Goal: Task Accomplishment & Management: Manage account settings

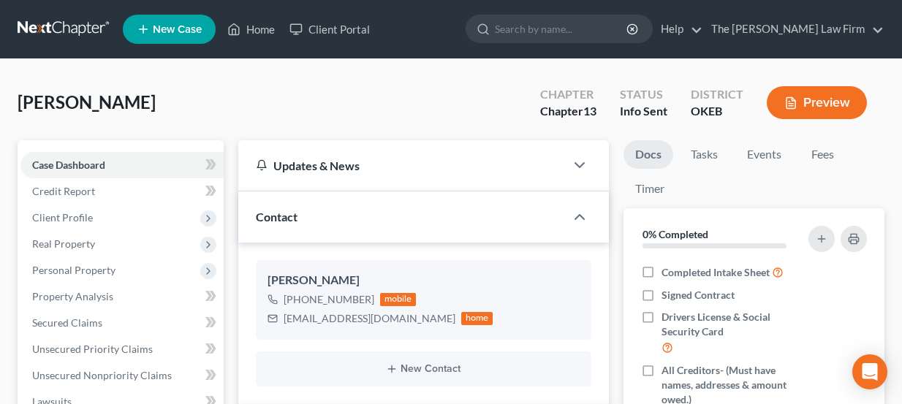
select select "3"
click at [45, 39] on link at bounding box center [65, 29] width 94 height 26
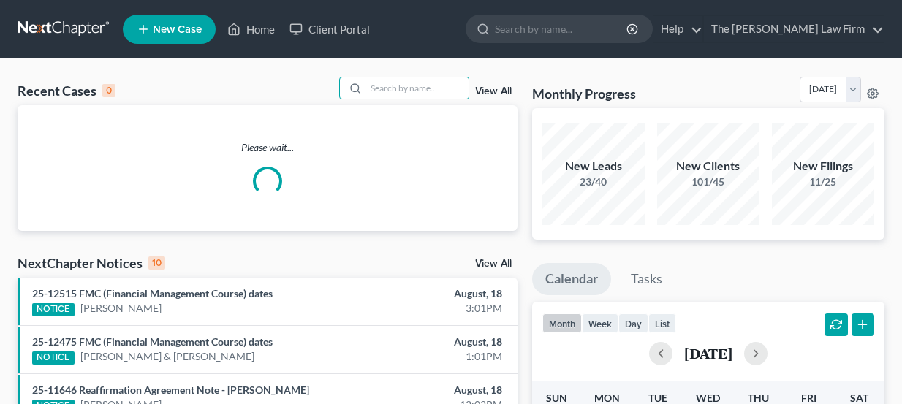
click at [406, 82] on input "search" at bounding box center [417, 87] width 102 height 21
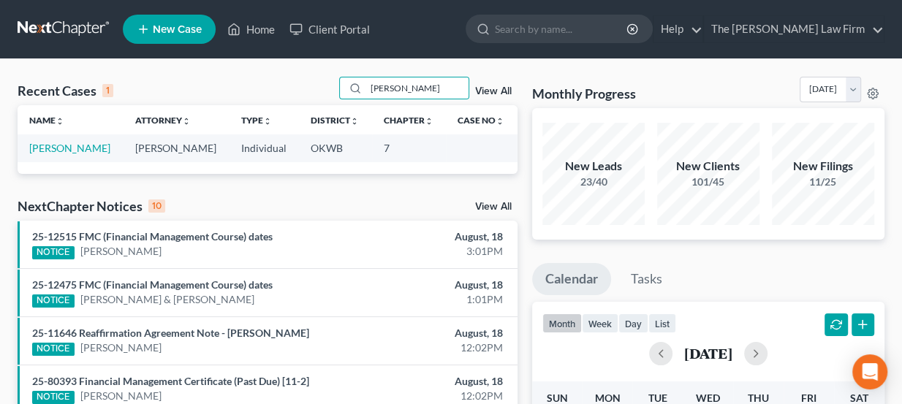
type input "Perkins"
click at [77, 149] on link "[PERSON_NAME]" at bounding box center [69, 148] width 81 height 12
select select "3"
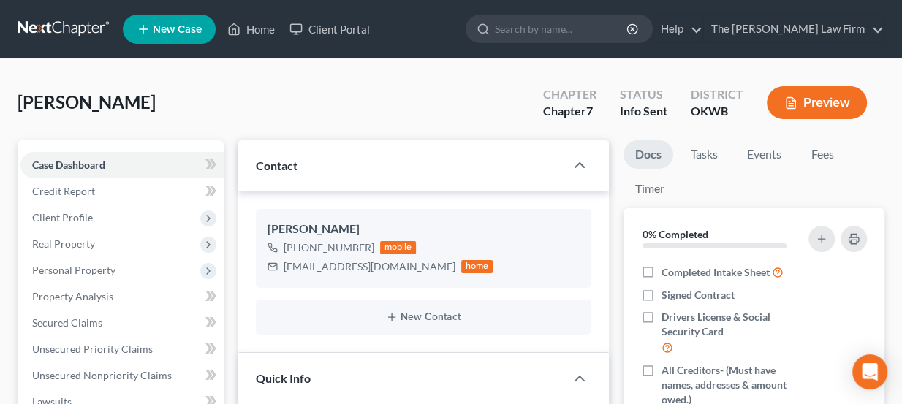
scroll to position [47, 0]
click at [802, 161] on link "Fees" at bounding box center [822, 154] width 47 height 28
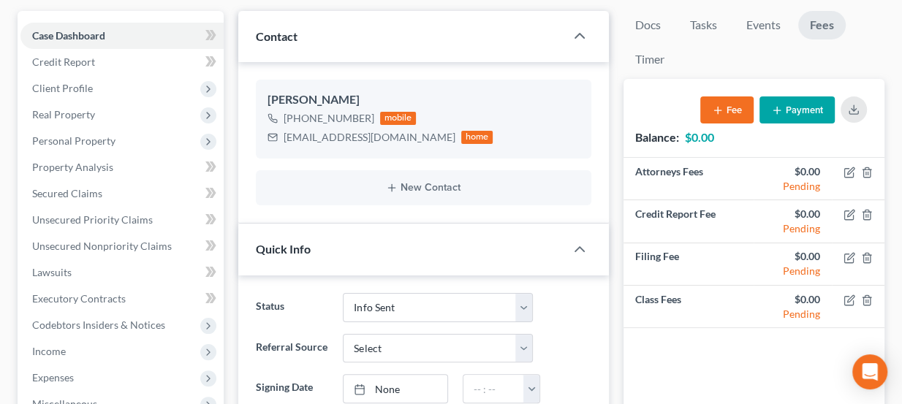
scroll to position [132, 0]
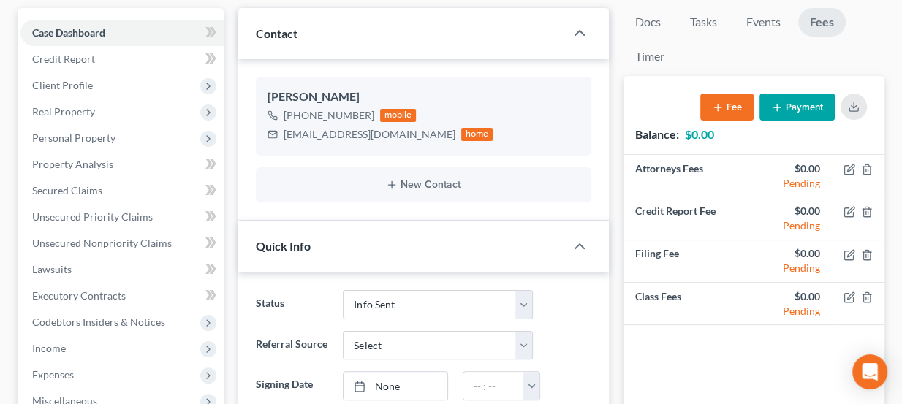
click at [801, 105] on button "Payment" at bounding box center [796, 107] width 75 height 27
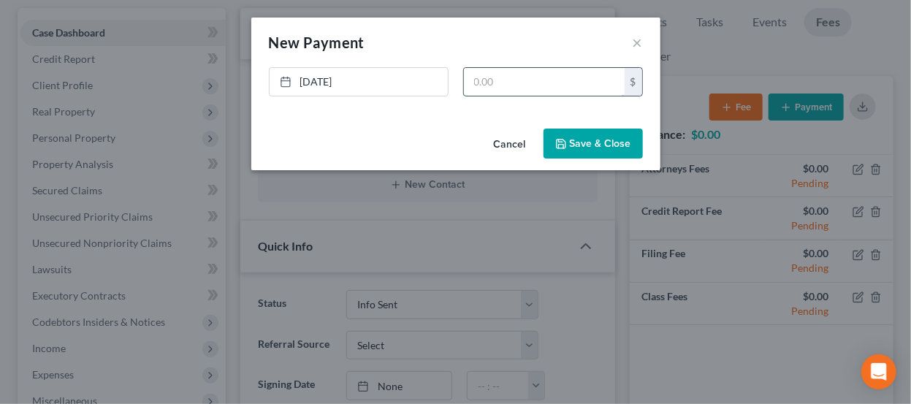
click at [533, 80] on input "text" at bounding box center [544, 82] width 161 height 28
type input "300"
click at [582, 123] on div "Cancel Save & Close" at bounding box center [455, 147] width 409 height 48
click at [601, 140] on button "Save & Close" at bounding box center [593, 144] width 99 height 31
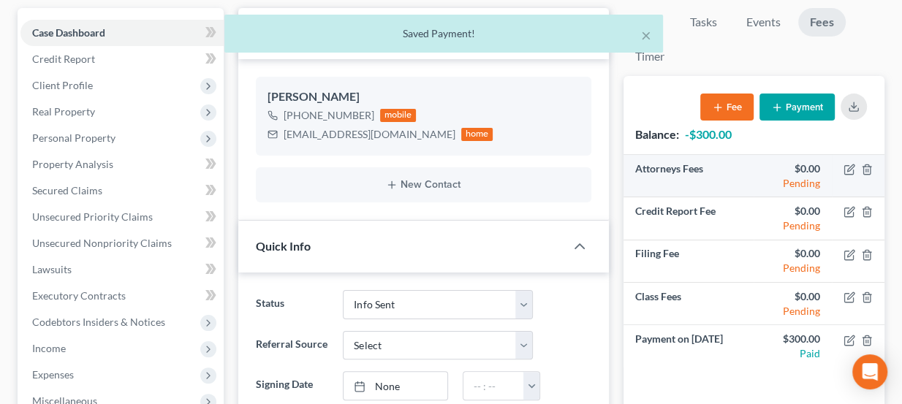
click at [856, 169] on td at bounding box center [858, 176] width 53 height 42
click at [848, 167] on icon "button" at bounding box center [850, 167] width 7 height 7
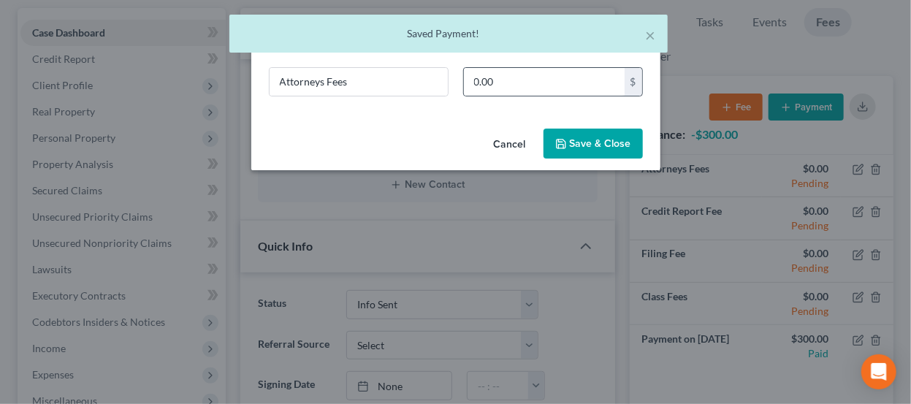
click at [534, 95] on div "0.00 $" at bounding box center [553, 81] width 180 height 29
click at [524, 84] on input "0.00" at bounding box center [544, 82] width 161 height 28
type input "1,462"
drag, startPoint x: 569, startPoint y: 137, endPoint x: 609, endPoint y: 163, distance: 47.0
click at [571, 140] on button "Save & Close" at bounding box center [593, 144] width 99 height 31
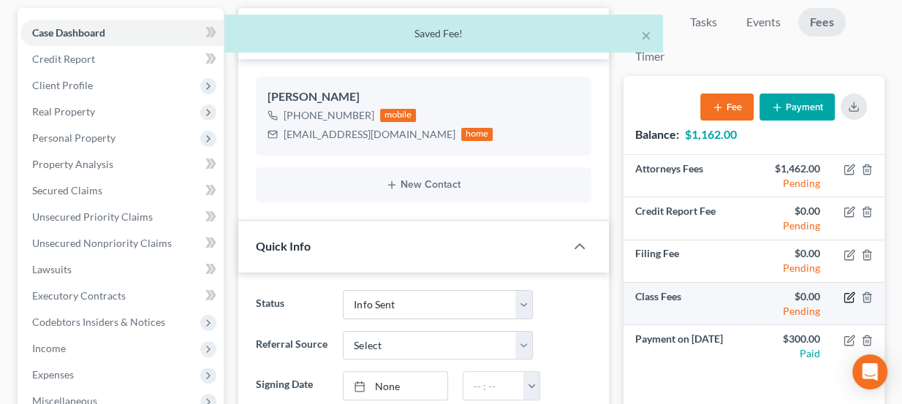
click at [851, 293] on icon "button" at bounding box center [849, 298] width 12 height 12
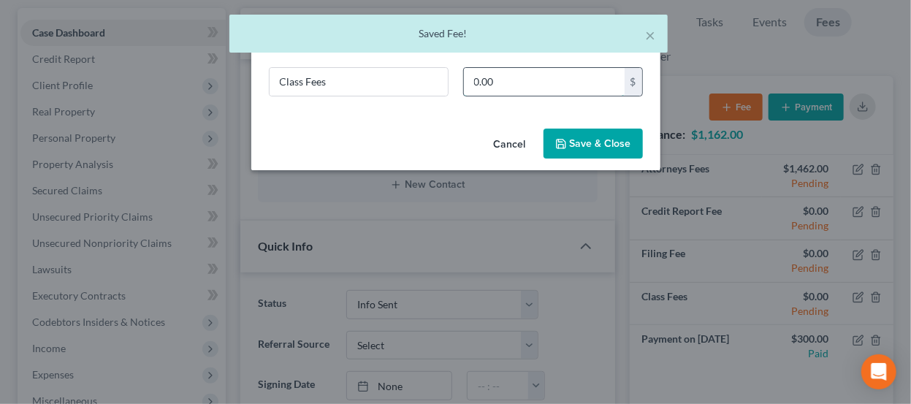
click at [483, 88] on input "0.00" at bounding box center [544, 82] width 161 height 28
type input "338"
click at [574, 142] on button "Save & Close" at bounding box center [593, 144] width 99 height 31
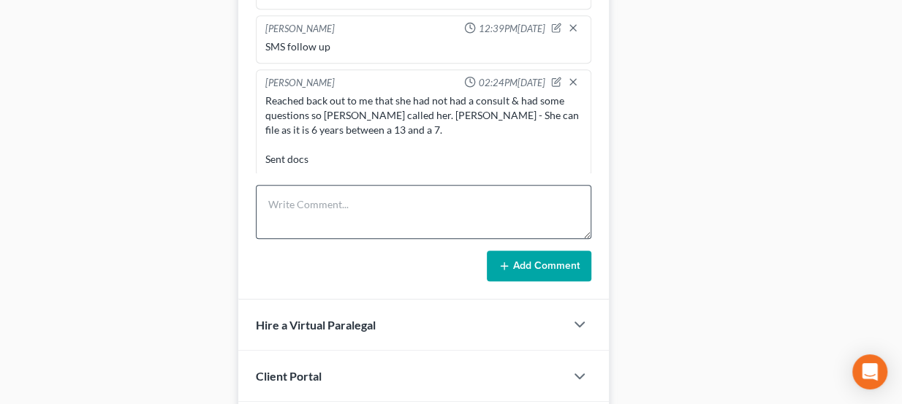
scroll to position [731, 0]
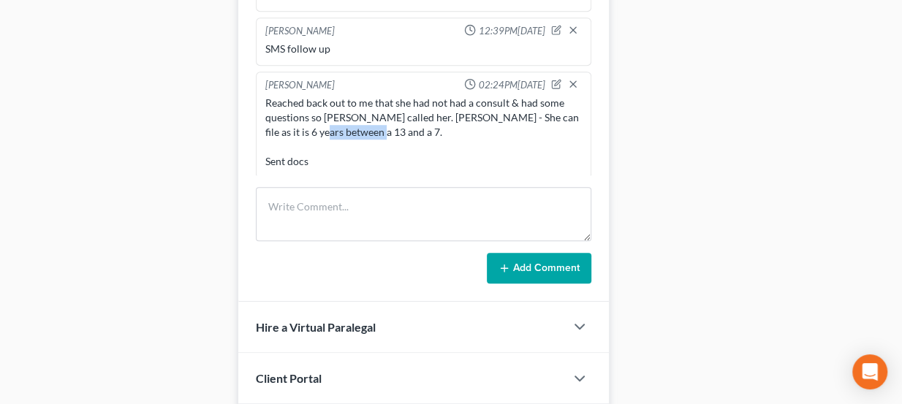
drag, startPoint x: 313, startPoint y: 127, endPoint x: 362, endPoint y: 134, distance: 50.1
click at [362, 134] on div "Reached back out to me that she had not had a consult & had some questions so […" at bounding box center [423, 132] width 317 height 73
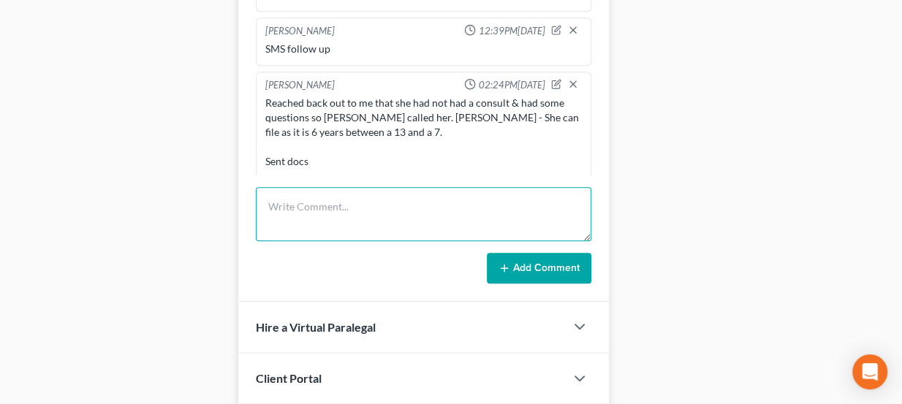
click at [351, 208] on textarea at bounding box center [424, 214] width 336 height 54
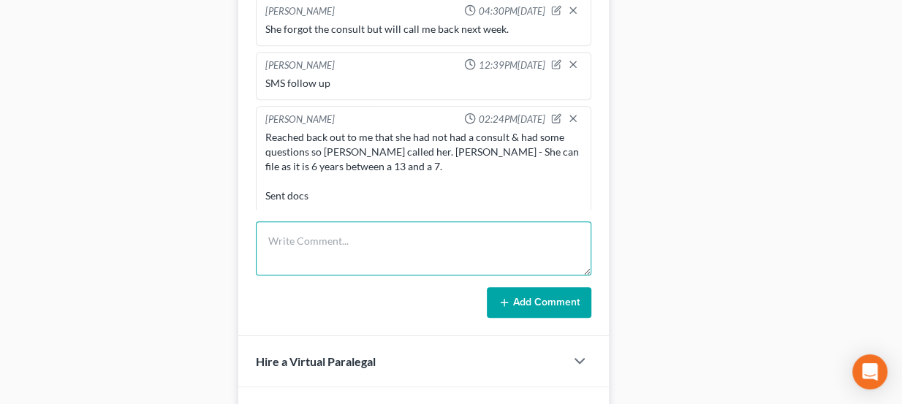
scroll to position [699, 0]
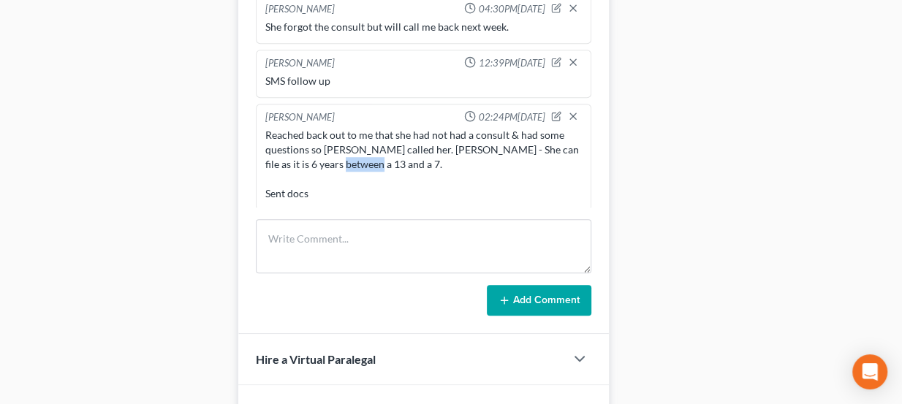
click at [364, 160] on div "Reached back out to me that she had not had a consult & had some questions so […" at bounding box center [423, 164] width 317 height 73
click at [365, 160] on div "Reached back out to me that she had not had a consult & had some questions so […" at bounding box center [423, 164] width 317 height 73
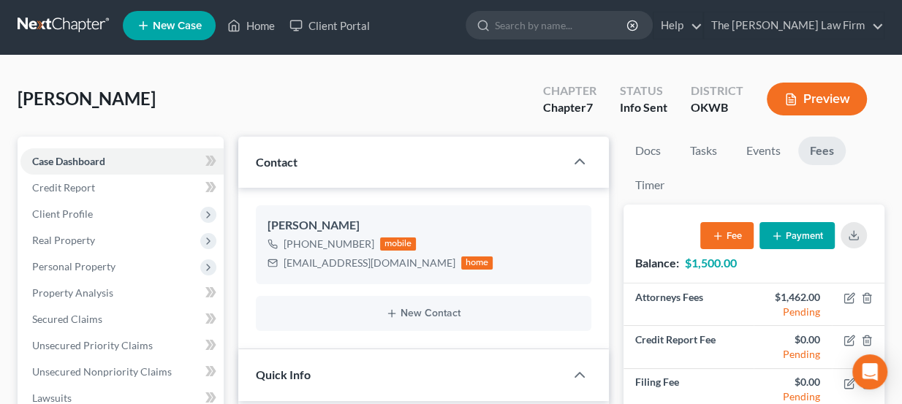
scroll to position [0, 0]
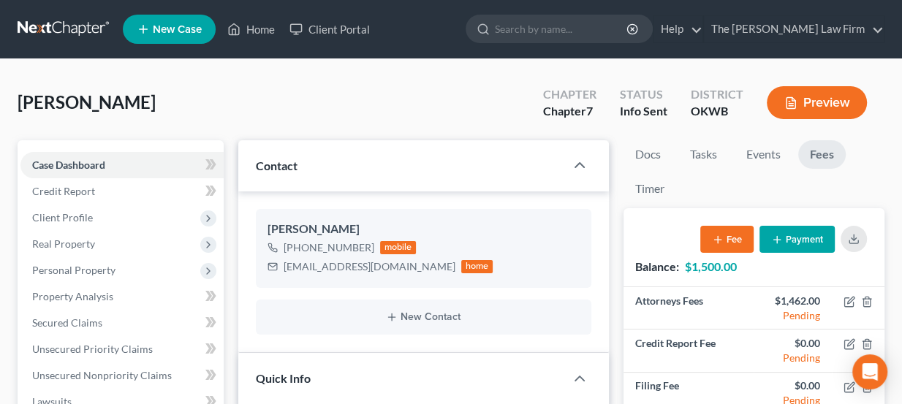
click at [73, 20] on link at bounding box center [65, 29] width 94 height 26
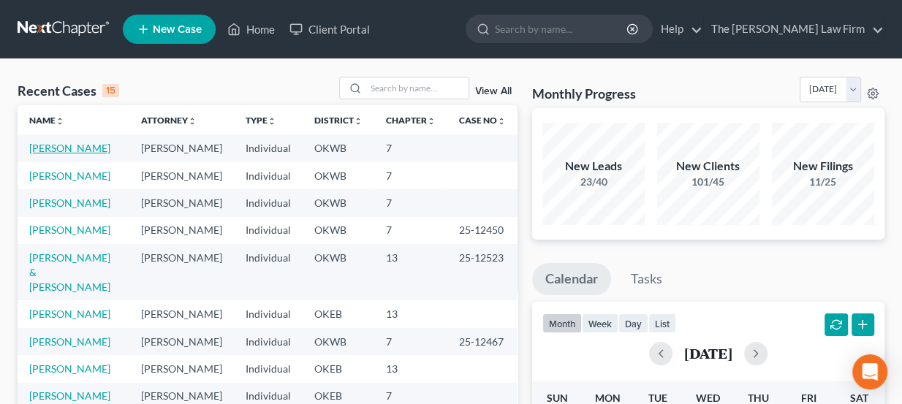
click at [94, 146] on link "[PERSON_NAME]" at bounding box center [69, 148] width 81 height 12
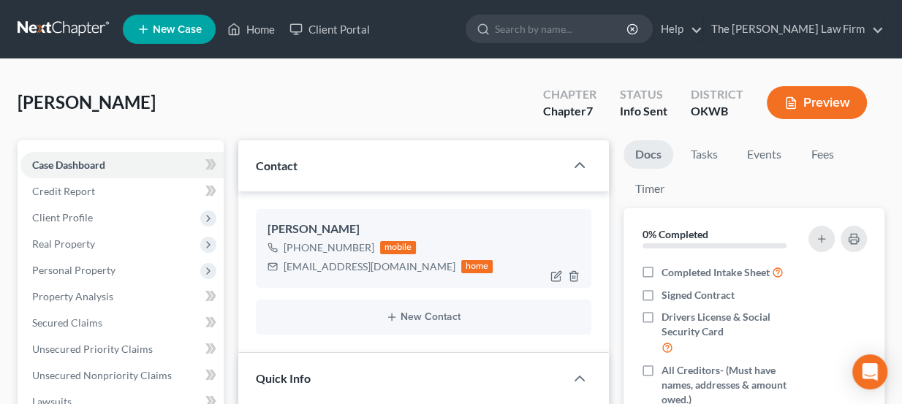
click at [313, 262] on div "[EMAIL_ADDRESS][DOMAIN_NAME]" at bounding box center [370, 266] width 172 height 15
click at [313, 262] on div "heather.gregory75@yahoo.com" at bounding box center [370, 266] width 172 height 15
copy div "heather.gregory75@yahoo.com"
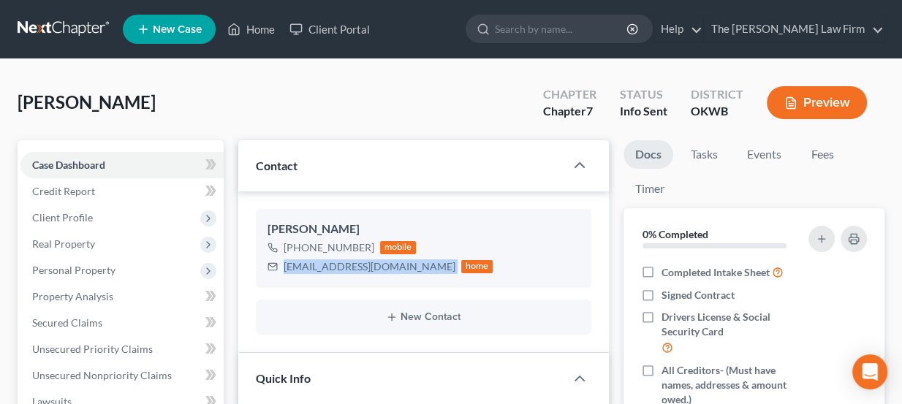
click at [80, 34] on link at bounding box center [65, 29] width 94 height 26
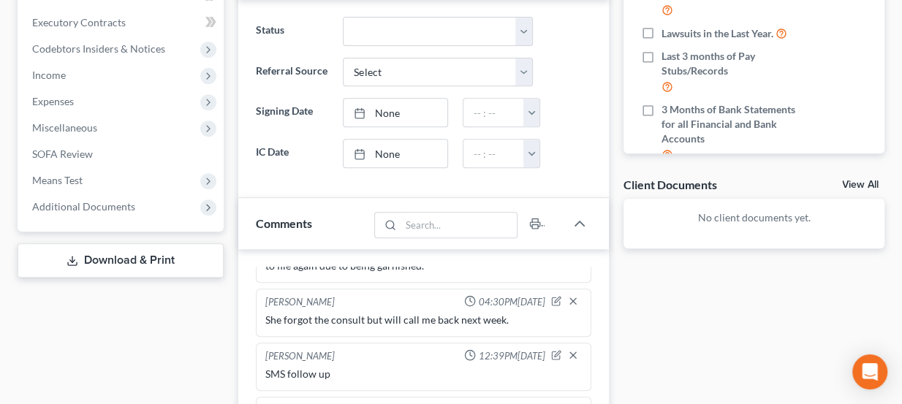
scroll to position [664, 0]
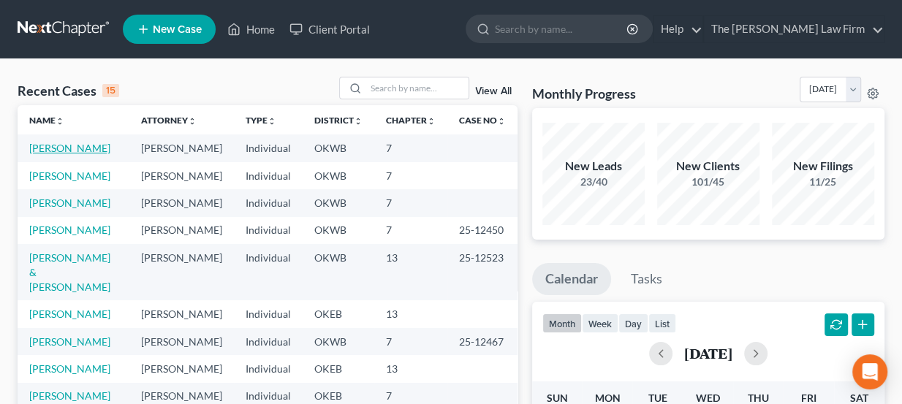
click at [78, 144] on link "[PERSON_NAME]" at bounding box center [69, 148] width 81 height 12
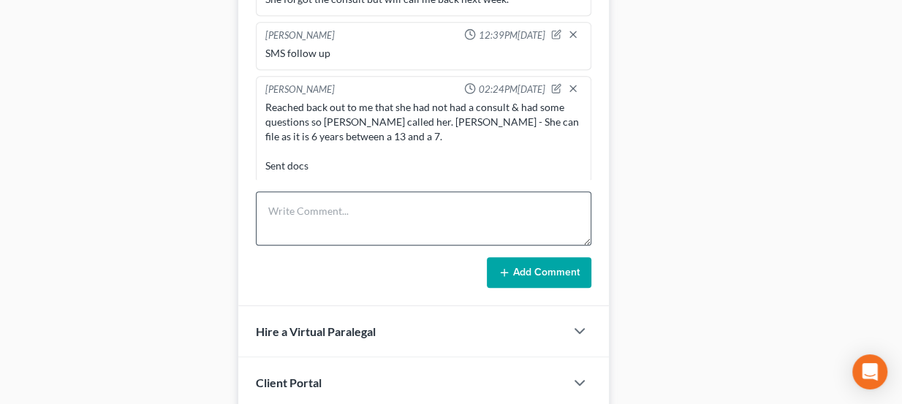
scroll to position [731, 0]
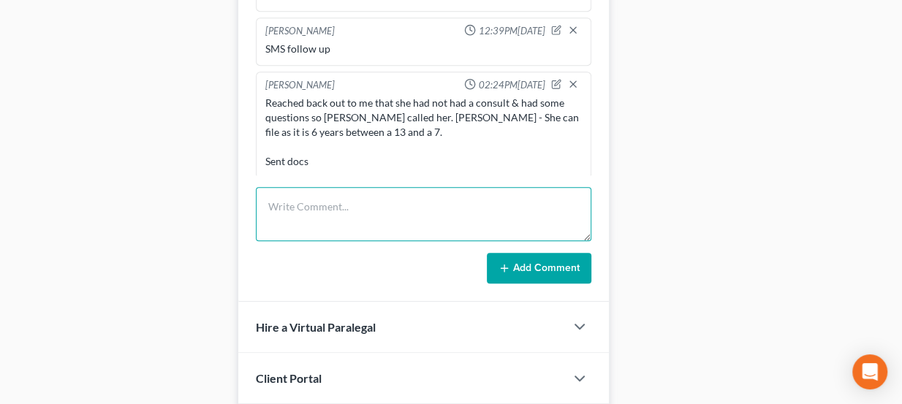
click at [327, 201] on textarea at bounding box center [424, 214] width 336 height 54
drag, startPoint x: 312, startPoint y: 197, endPoint x: 229, endPoint y: 193, distance: 82.7
type textarea "Pd 300 - sent LOR"
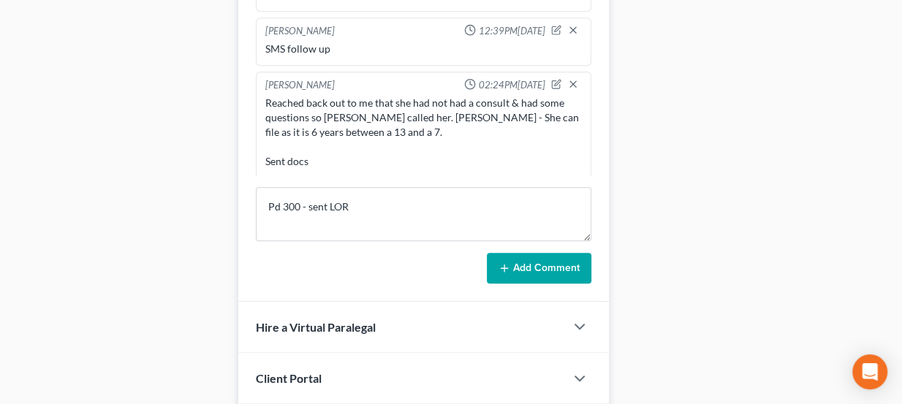
click at [563, 257] on button "Add Comment" at bounding box center [539, 268] width 104 height 31
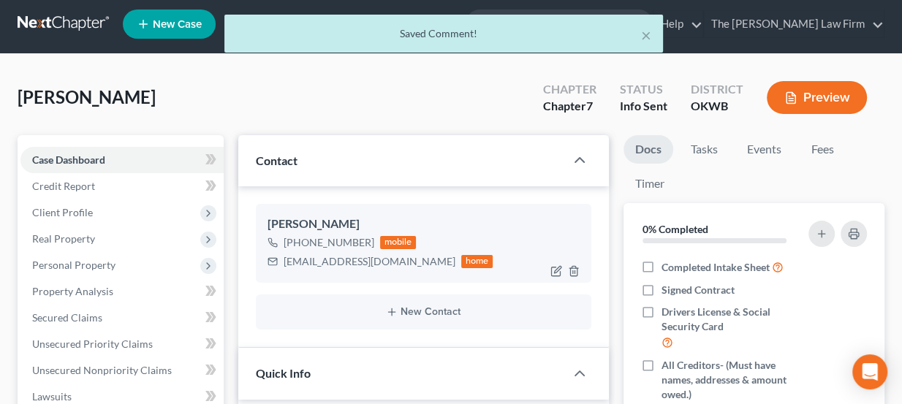
scroll to position [0, 0]
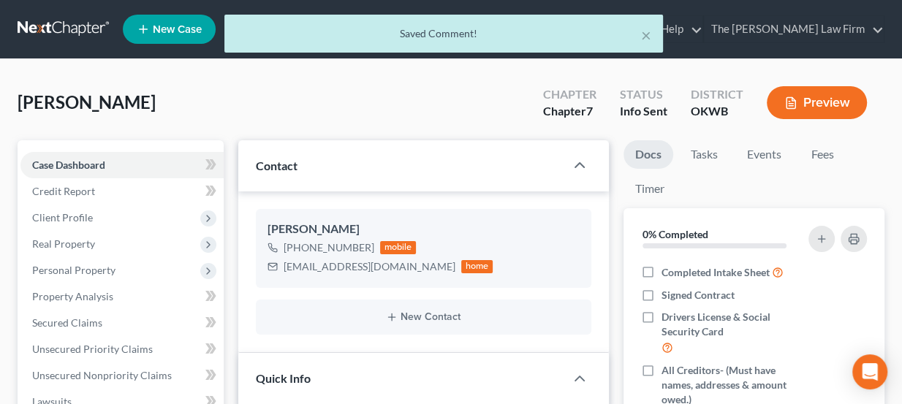
click at [91, 34] on div "× Saved Comment!" at bounding box center [444, 37] width 902 height 45
click at [85, 29] on div "× Saved Comment!" at bounding box center [444, 37] width 902 height 45
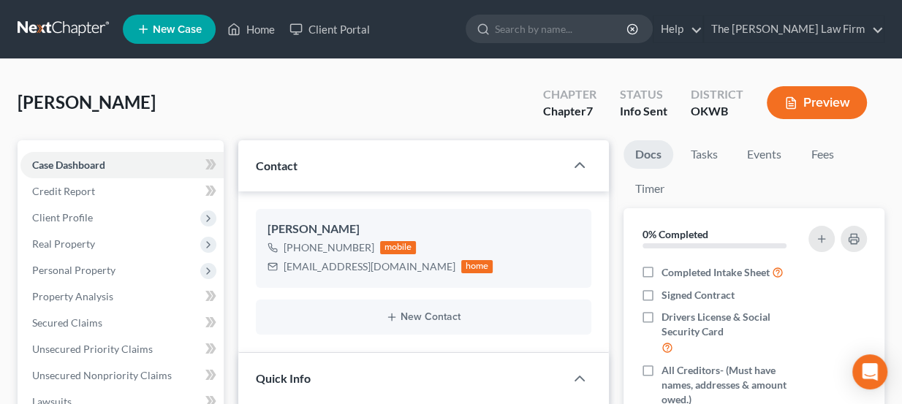
click at [86, 26] on link at bounding box center [65, 29] width 94 height 26
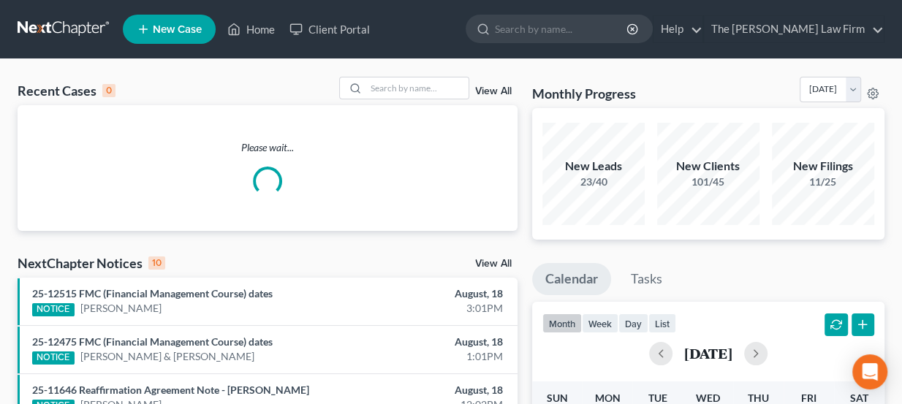
click at [407, 103] on div "Recent Cases 0 View All" at bounding box center [268, 91] width 500 height 28
click at [406, 92] on input "search" at bounding box center [417, 87] width 102 height 21
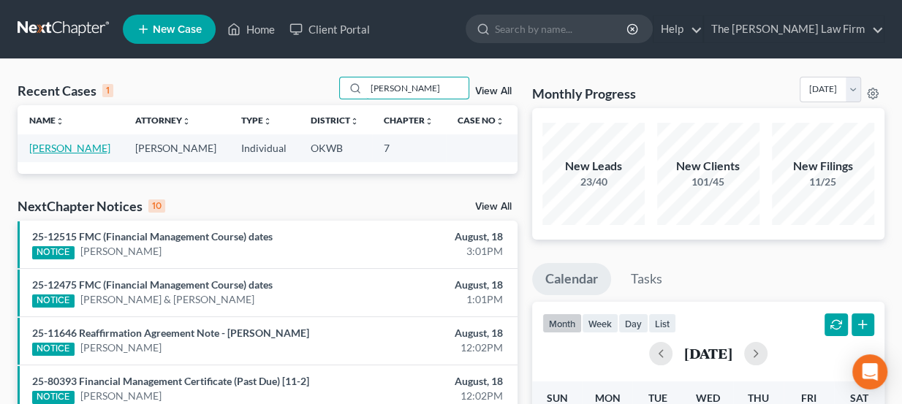
type input "[PERSON_NAME]"
click at [66, 149] on link "[PERSON_NAME]" at bounding box center [69, 148] width 81 height 12
select select "4"
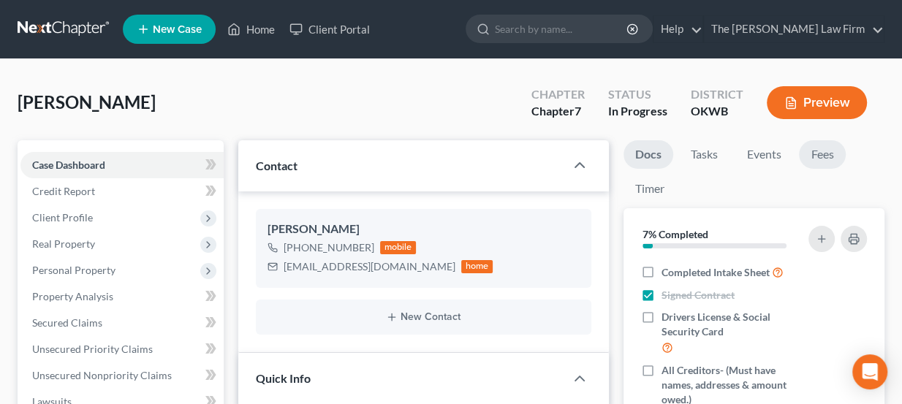
click at [810, 154] on link "Fees" at bounding box center [822, 154] width 47 height 28
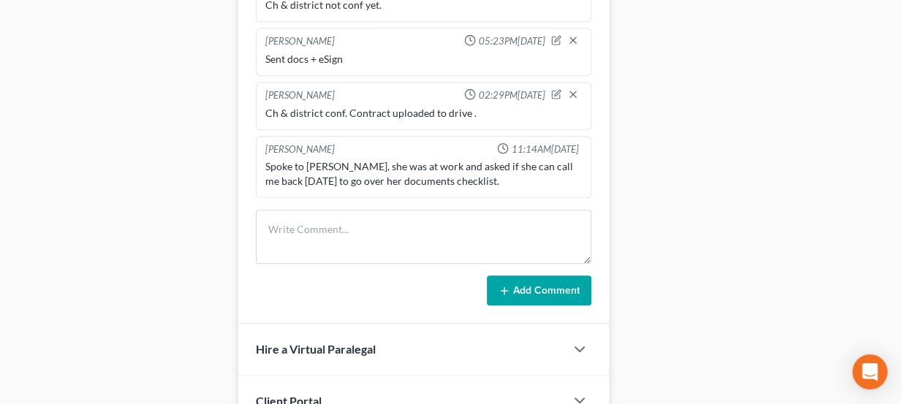
scroll to position [731, 0]
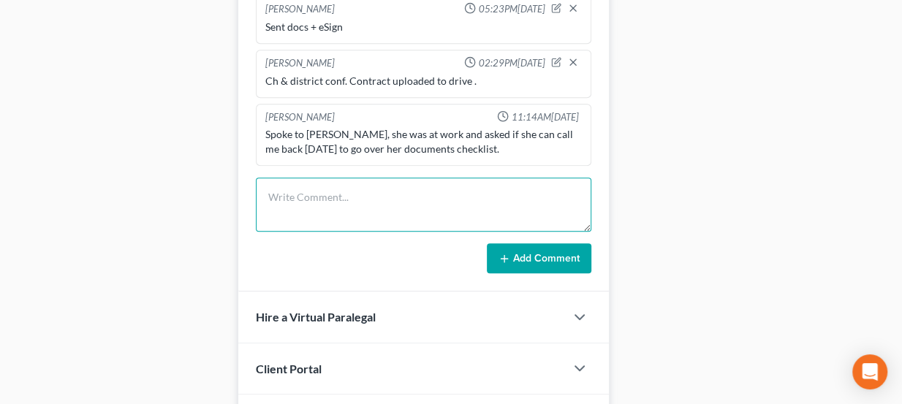
click at [393, 203] on textarea at bounding box center [424, 205] width 336 height 54
type textarea "Sent LOR"
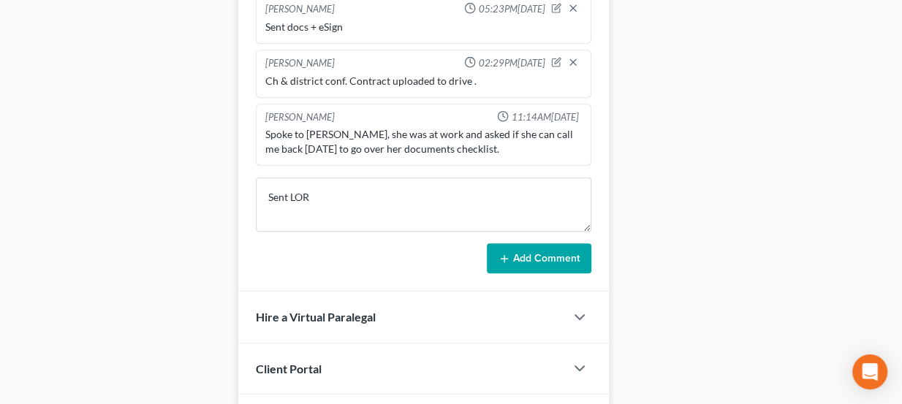
click at [505, 253] on icon at bounding box center [504, 259] width 12 height 12
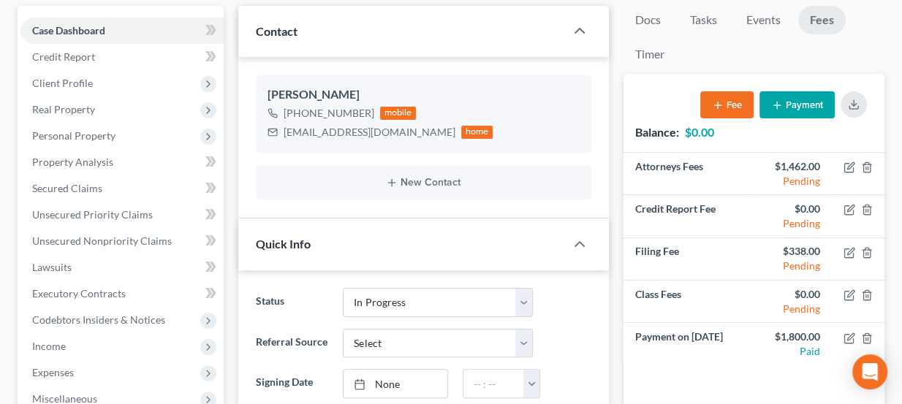
scroll to position [132, 0]
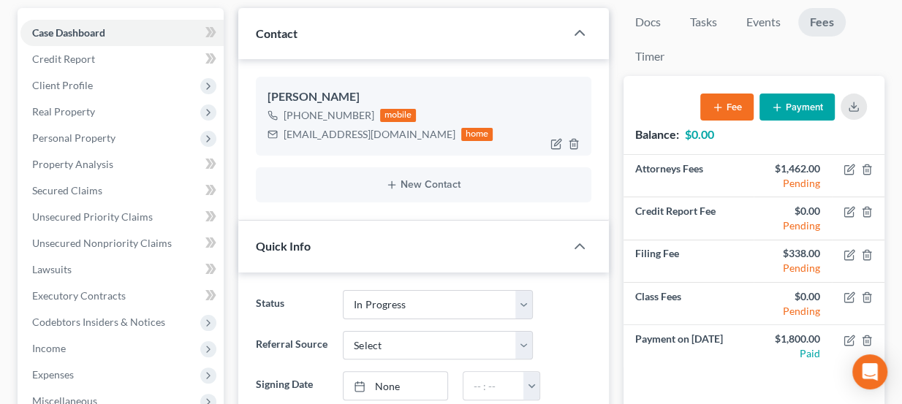
click at [353, 130] on div "[EMAIL_ADDRESS][DOMAIN_NAME]" at bounding box center [370, 134] width 172 height 15
copy div "[EMAIL_ADDRESS][DOMAIN_NAME]"
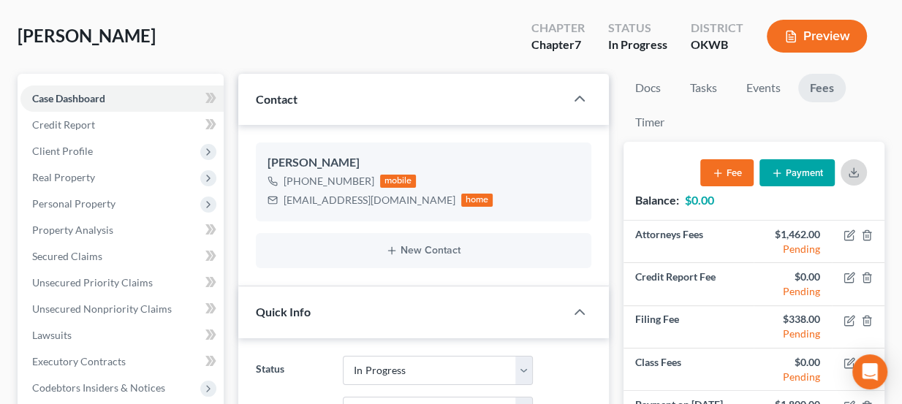
click at [846, 161] on div "Balance: $0.00 Fee Payment" at bounding box center [753, 181] width 261 height 78
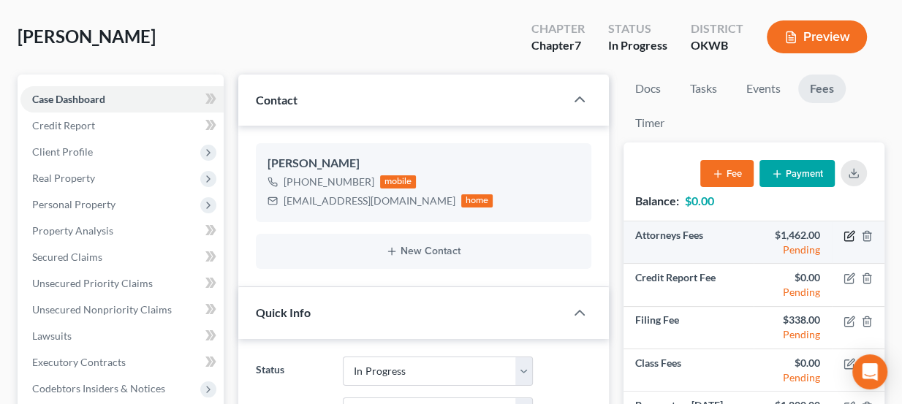
click at [848, 232] on icon "button" at bounding box center [849, 236] width 12 height 12
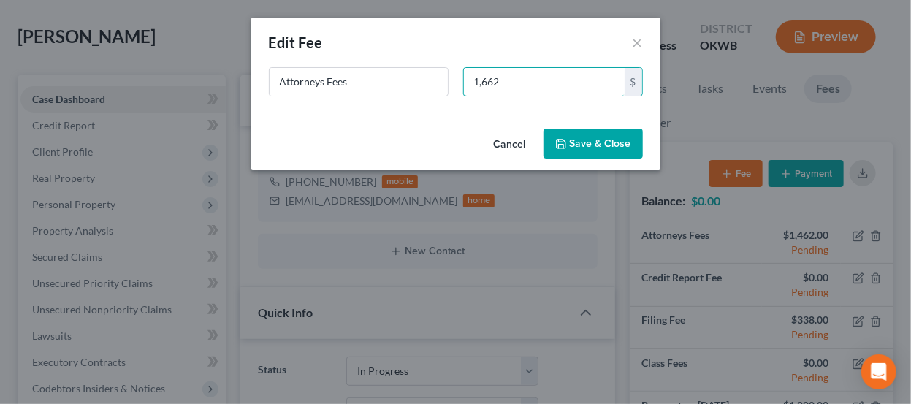
type input "1,662"
click at [575, 149] on button "Save & Close" at bounding box center [593, 144] width 99 height 31
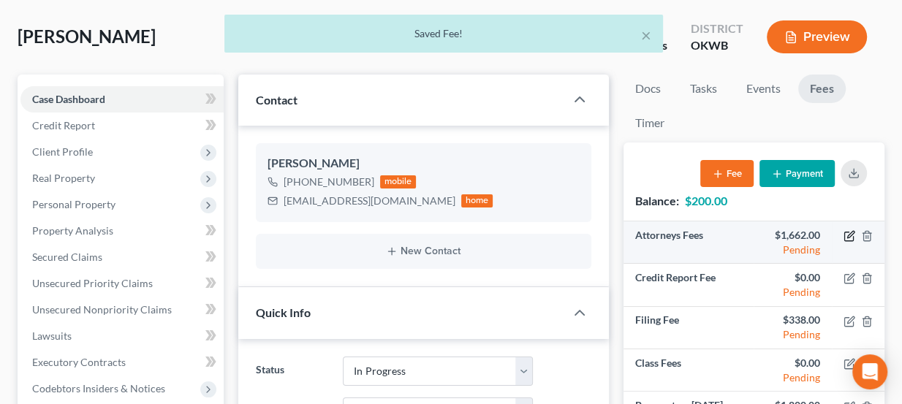
click at [852, 236] on icon "button" at bounding box center [849, 236] width 12 height 12
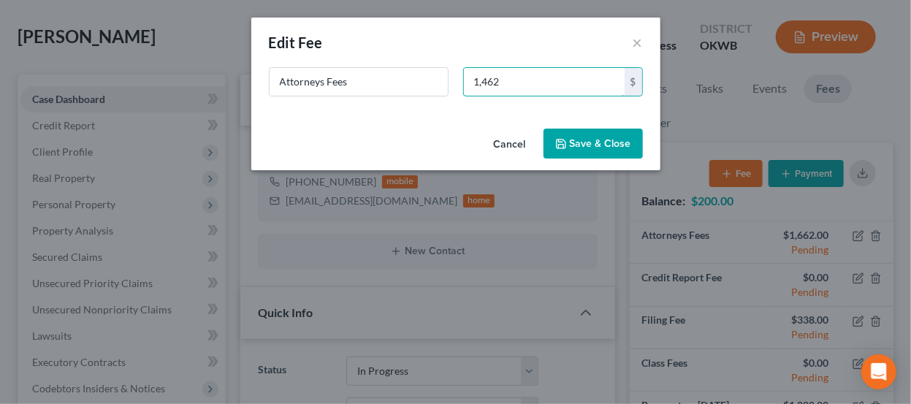
type input "1,462"
click at [631, 140] on button "Save & Close" at bounding box center [593, 144] width 99 height 31
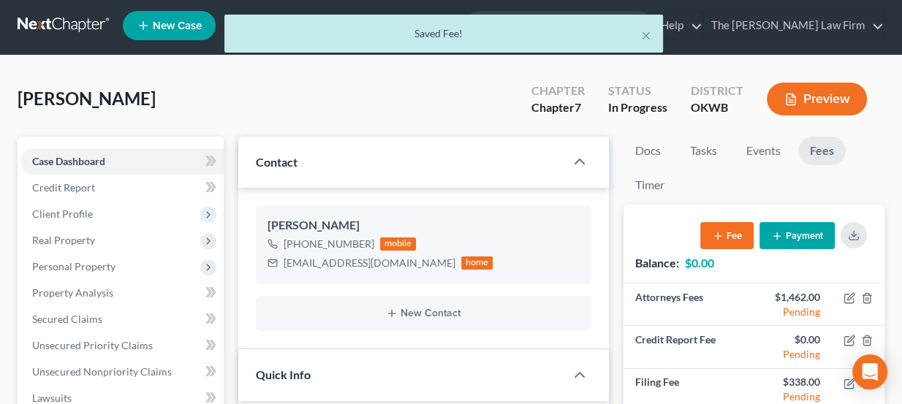
scroll to position [0, 0]
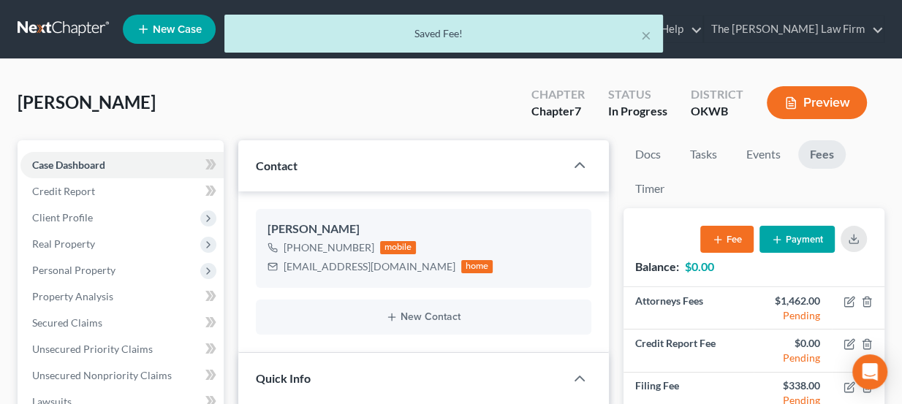
click at [88, 31] on div "× Saved Fee!" at bounding box center [444, 37] width 902 height 45
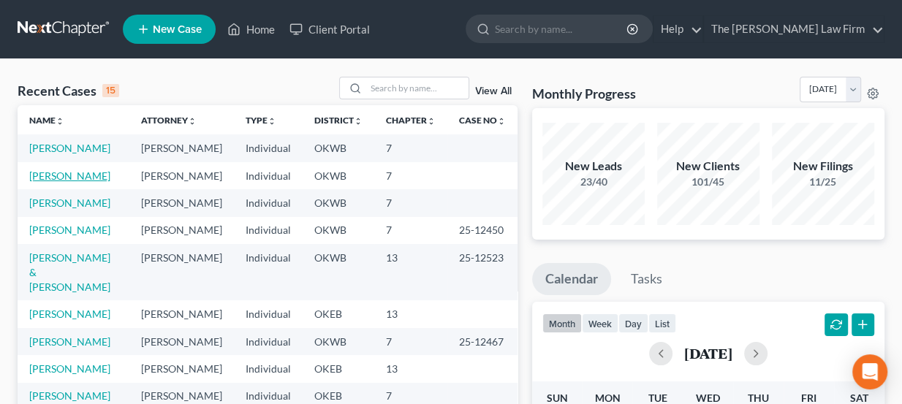
click at [87, 176] on link "[PERSON_NAME]" at bounding box center [69, 176] width 81 height 12
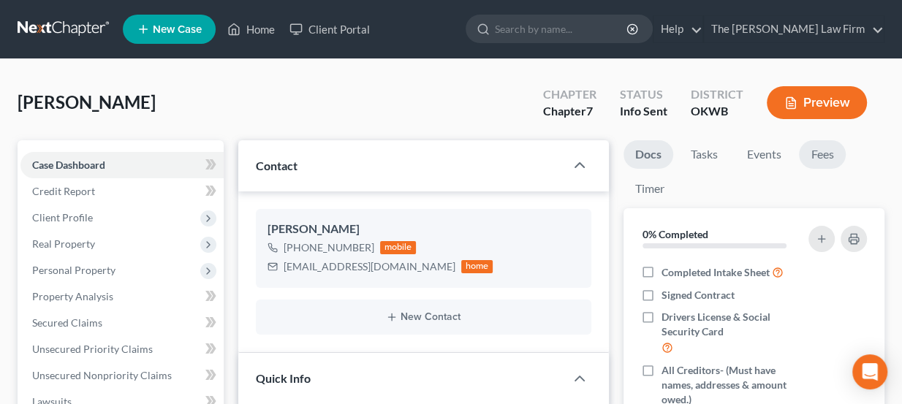
click at [831, 167] on link "Fees" at bounding box center [822, 154] width 47 height 28
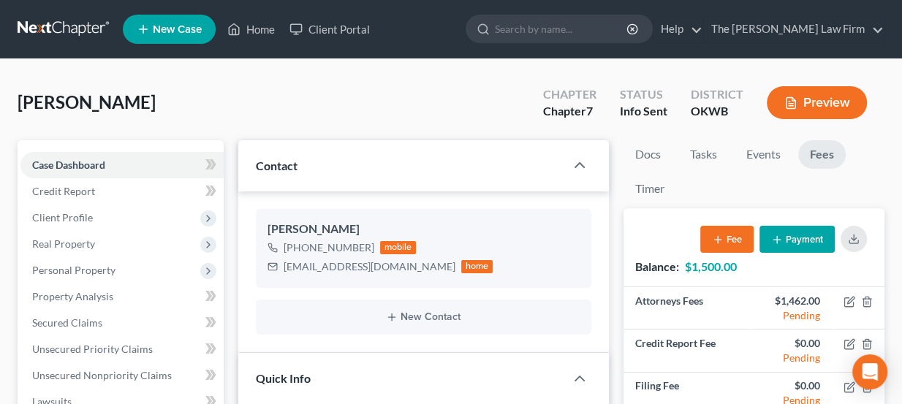
scroll to position [101, 0]
click at [826, 159] on link "Fees" at bounding box center [821, 154] width 47 height 28
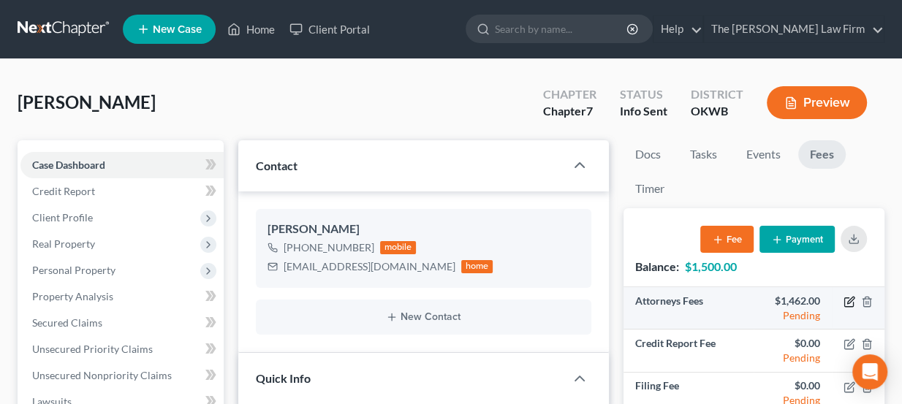
click at [853, 302] on icon "button" at bounding box center [849, 302] width 12 height 12
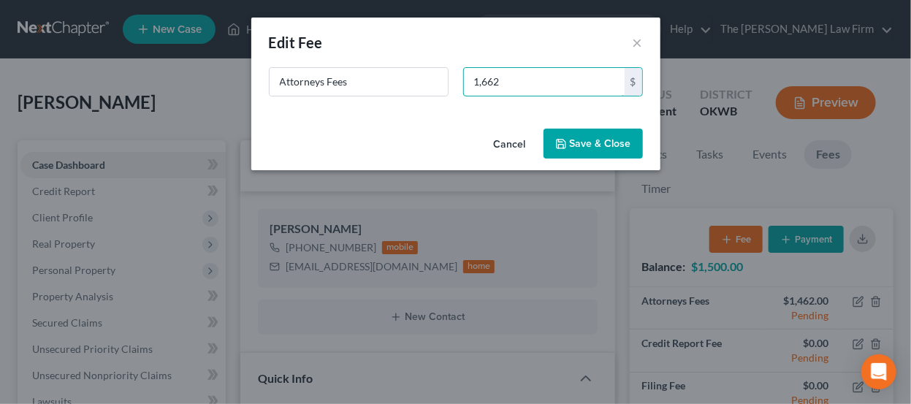
type input "1,662"
click at [597, 155] on button "Save & Close" at bounding box center [593, 144] width 99 height 31
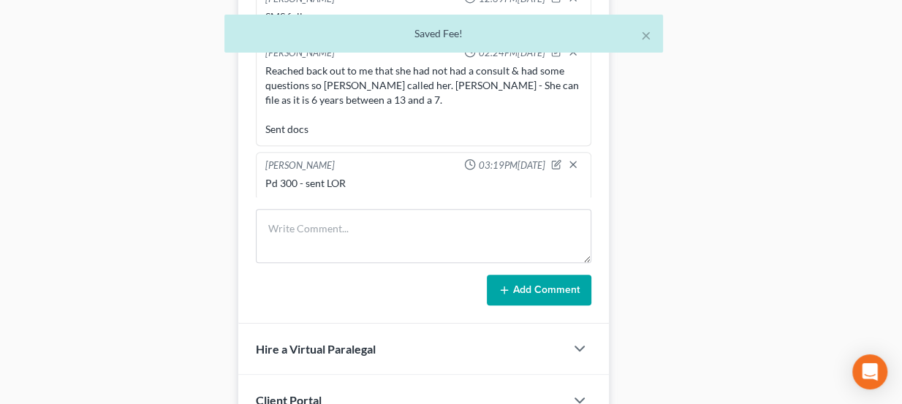
scroll to position [731, 0]
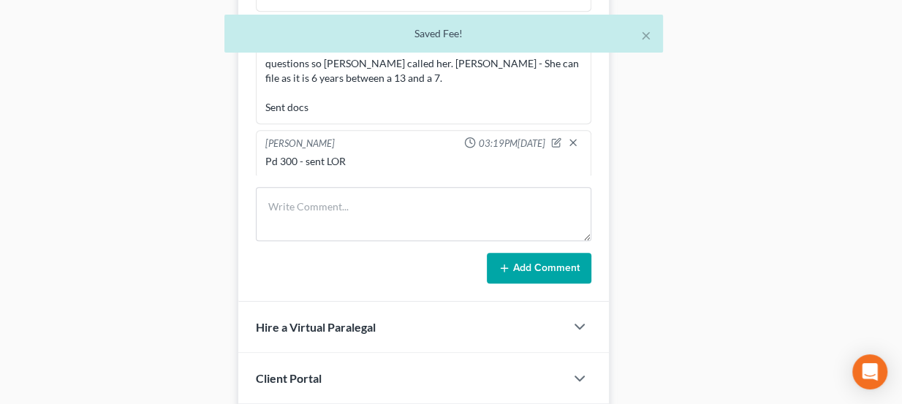
click at [539, 137] on div "[PERSON_NAME] 03:19PM[DATE]" at bounding box center [423, 144] width 323 height 15
click at [551, 137] on icon "button" at bounding box center [556, 142] width 10 height 10
click at [278, 166] on textarea "Pd 300 - sent LOR" at bounding box center [423, 181] width 317 height 54
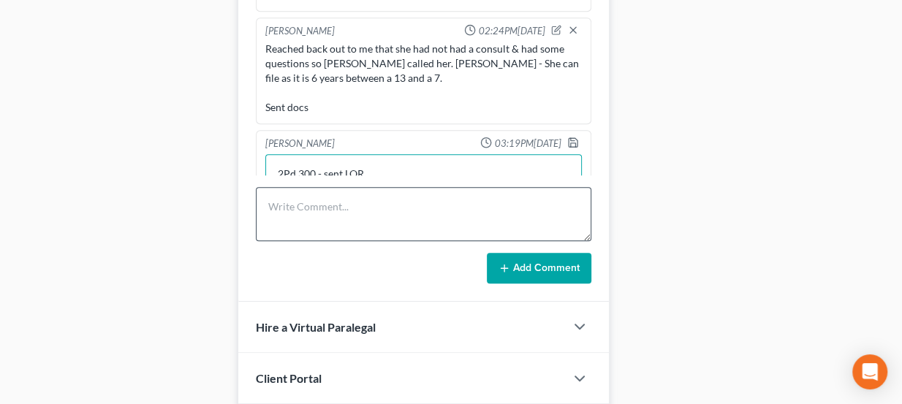
scroll to position [102, 0]
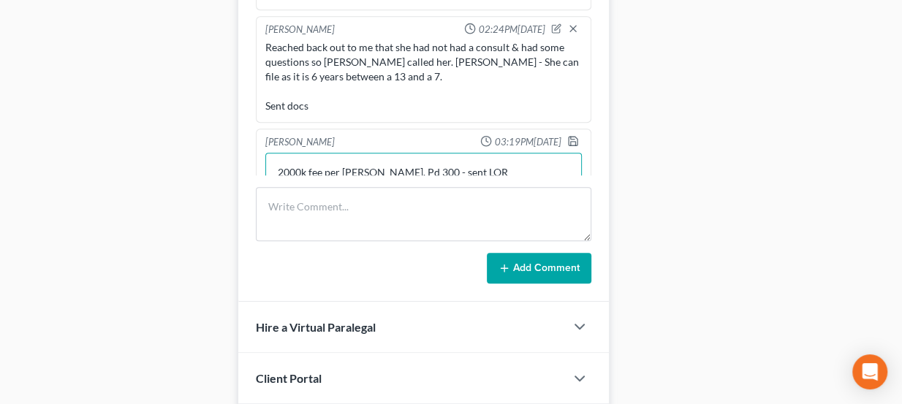
type textarea "2000k fee per [PERSON_NAME]. Pd 300 - sent LOR"
click at [571, 137] on div at bounding box center [576, 142] width 18 height 15
click at [567, 135] on icon "button" at bounding box center [573, 141] width 12 height 12
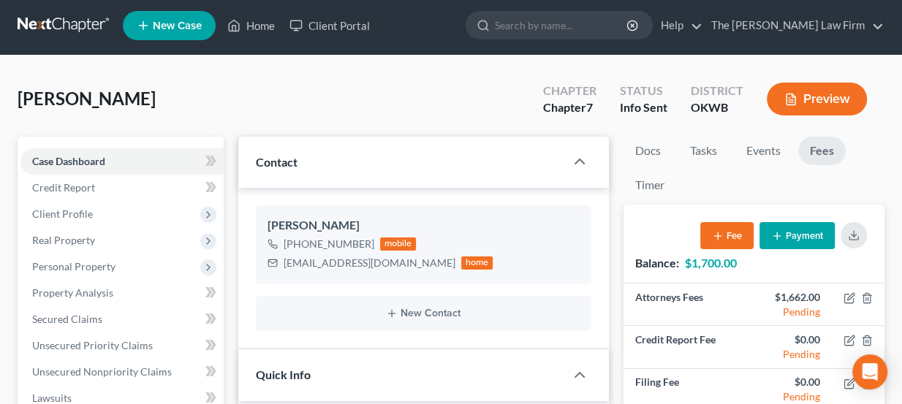
scroll to position [0, 0]
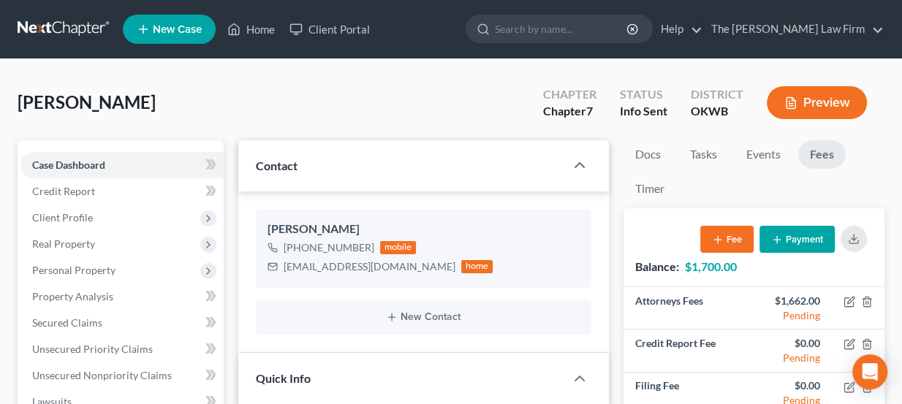
click at [88, 31] on link at bounding box center [65, 29] width 94 height 26
